Goal: Task Accomplishment & Management: Use online tool/utility

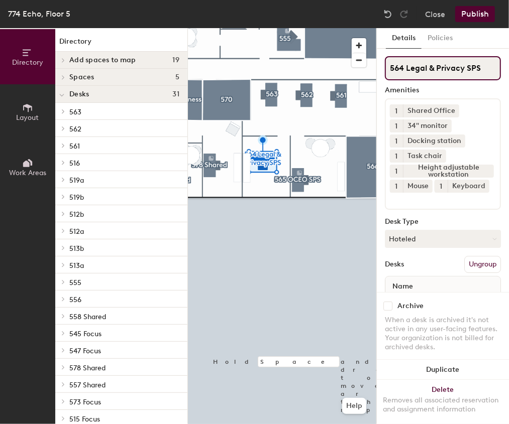
drag, startPoint x: 407, startPoint y: 67, endPoint x: 500, endPoint y: 68, distance: 92.4
click at [500, 68] on div "Details Policies 564 Legal & Privacy SPS Amenities 1 Shared Office 1 34" monito…" at bounding box center [443, 226] width 132 height 396
click at [414, 70] on input "564 Legal & Privacy SPS" at bounding box center [443, 68] width 116 height 24
drag, startPoint x: 404, startPoint y: 66, endPoint x: 462, endPoint y: 66, distance: 57.8
click at [462, 66] on input "564 Legal & Privacy SPS" at bounding box center [443, 68] width 116 height 24
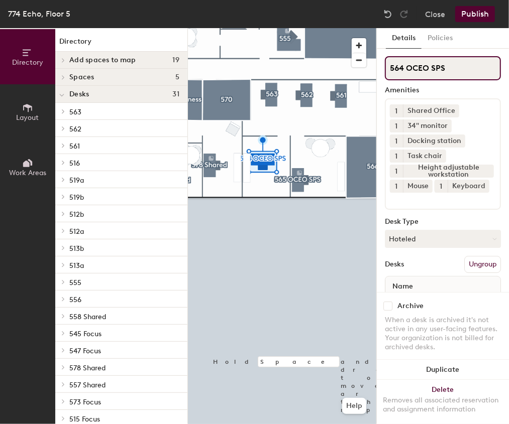
type input "564 OCEO SPS"
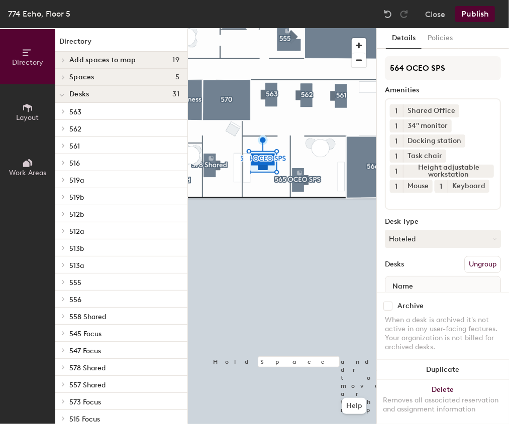
click at [479, 17] on button "Publish" at bounding box center [475, 14] width 40 height 16
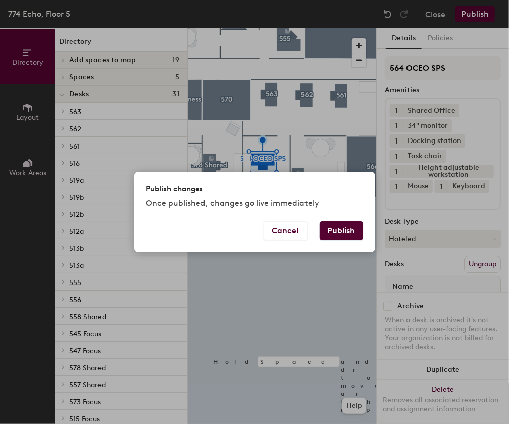
click at [330, 236] on button "Publish" at bounding box center [341, 230] width 44 height 19
